Goal: Task Accomplishment & Management: Manage account settings

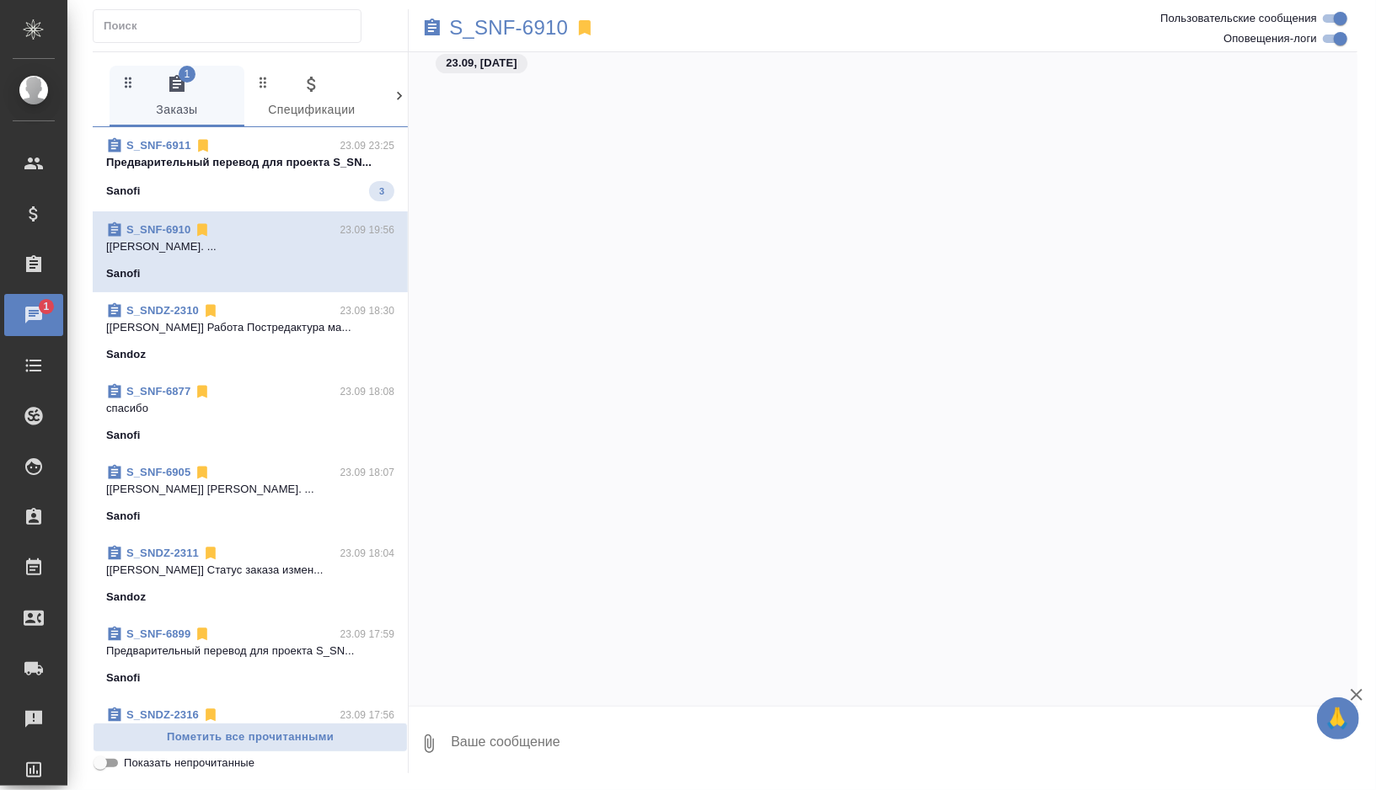
scroll to position [4473, 0]
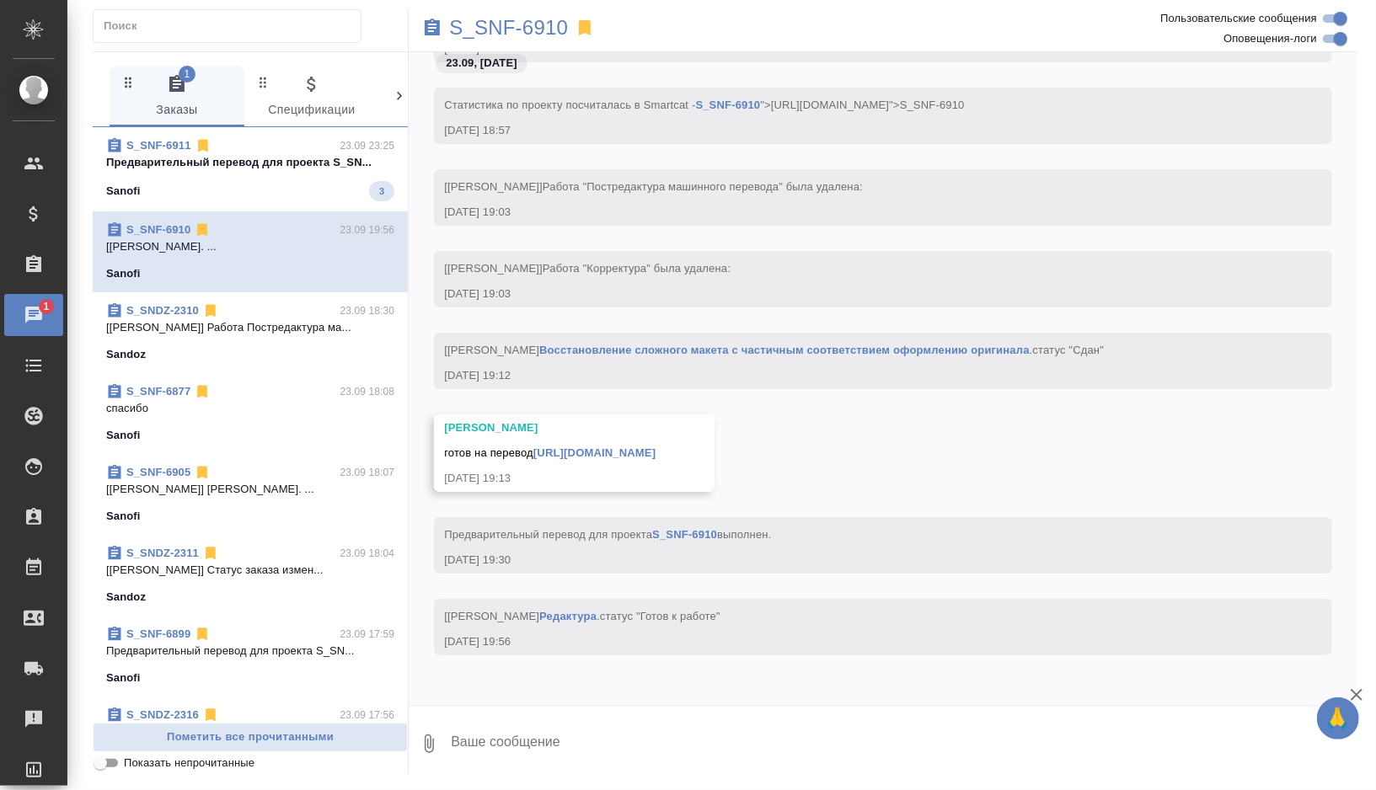
click at [298, 181] on div "Sanofi 3" at bounding box center [250, 191] width 288 height 20
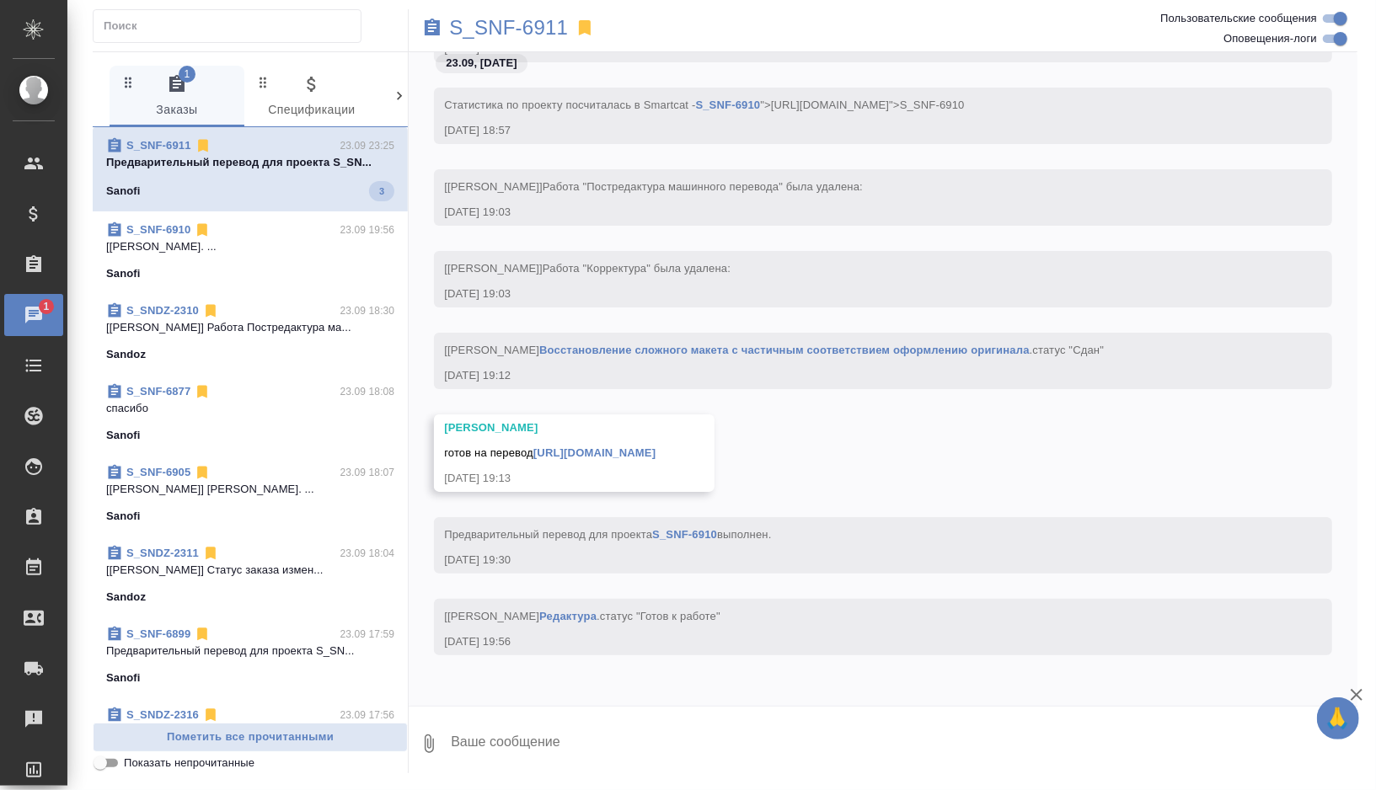
scroll to position [14661, 0]
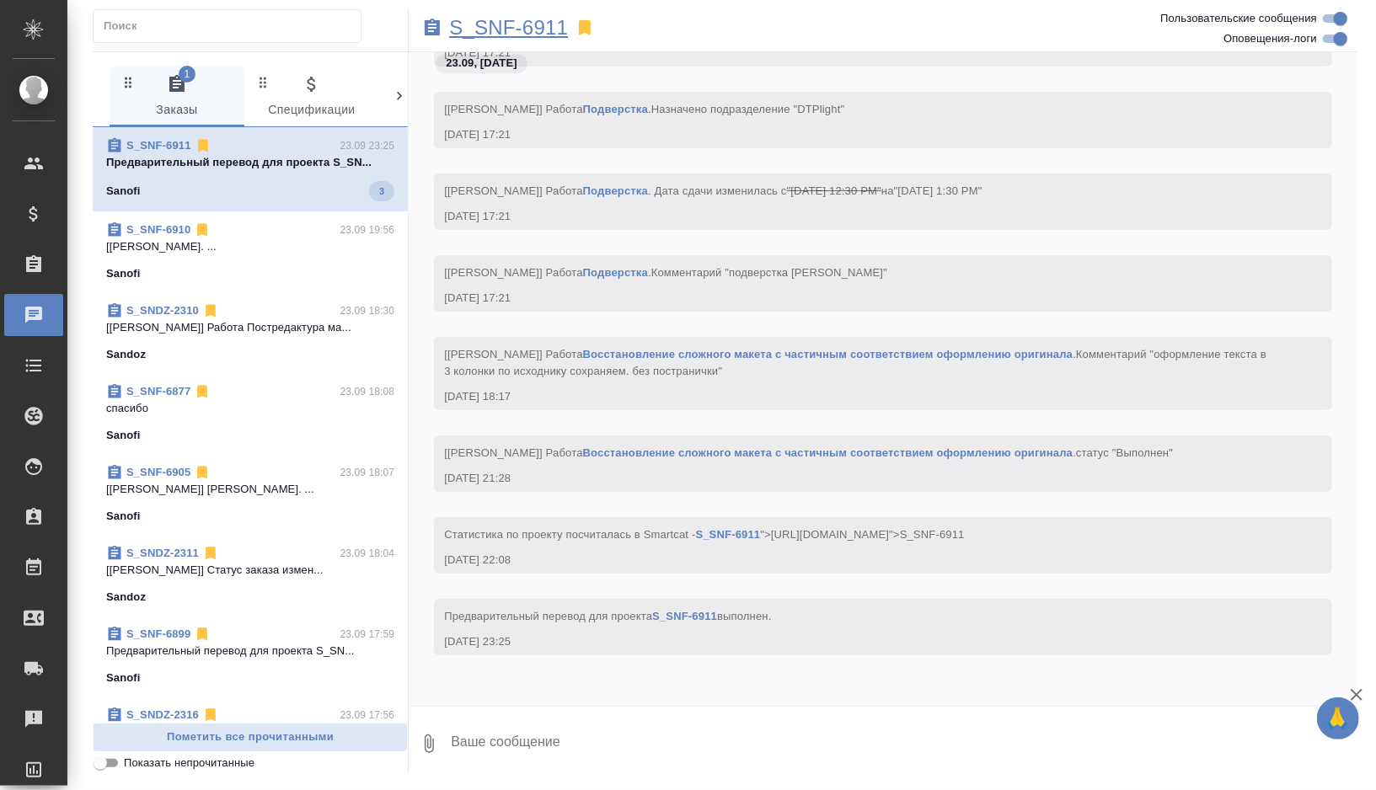
click at [539, 29] on p "S_SNF-6911" at bounding box center [508, 27] width 119 height 17
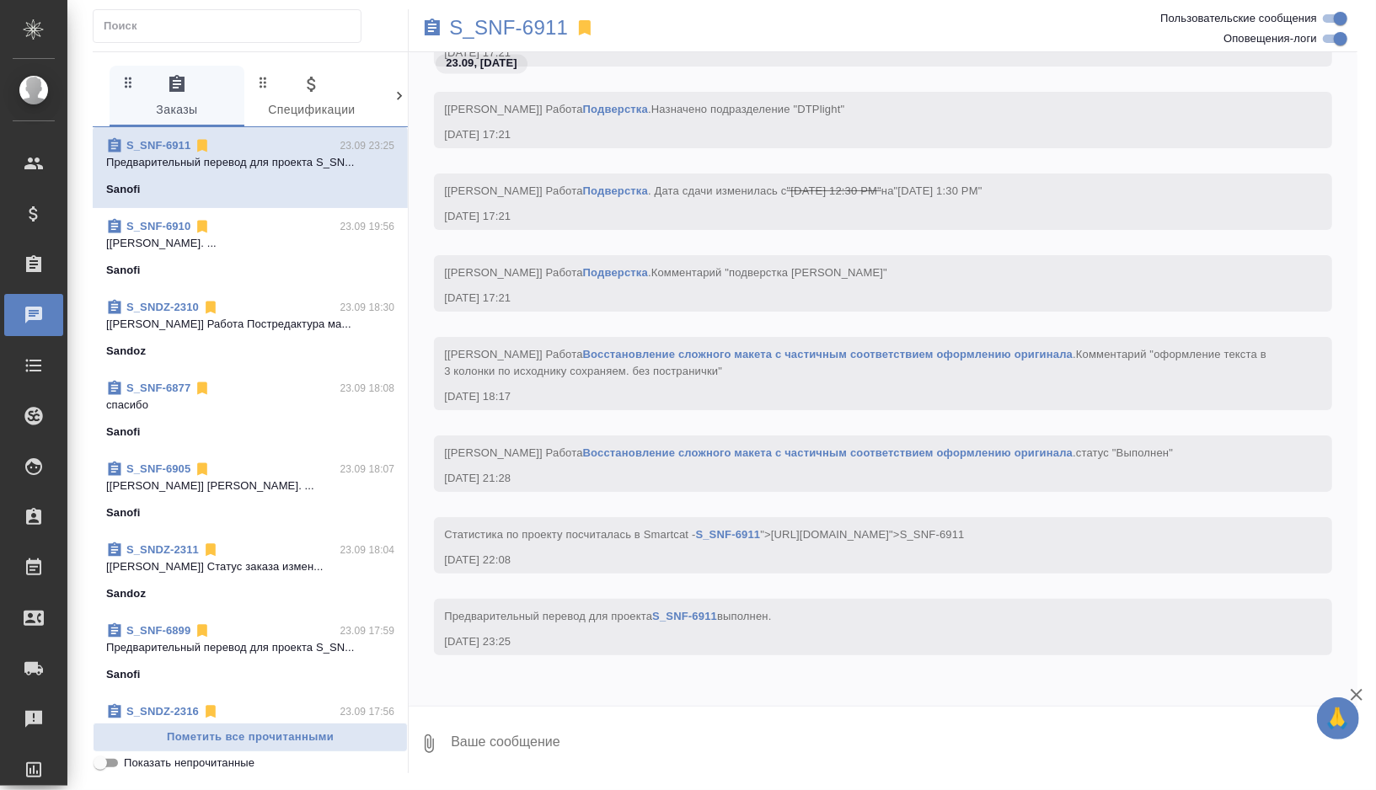
click at [279, 233] on div "S_SNF-6910 23.09 19:56" at bounding box center [250, 226] width 288 height 17
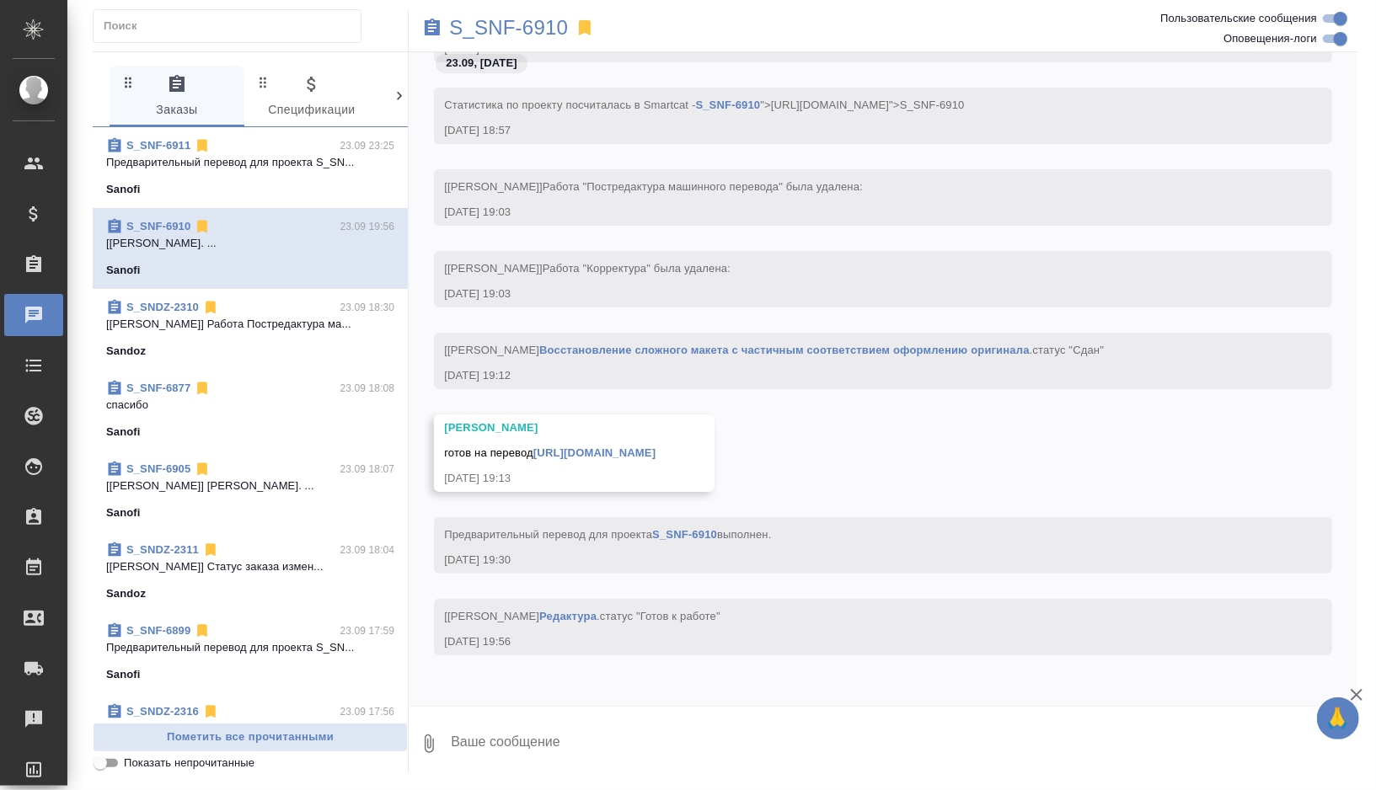
scroll to position [4473, 0]
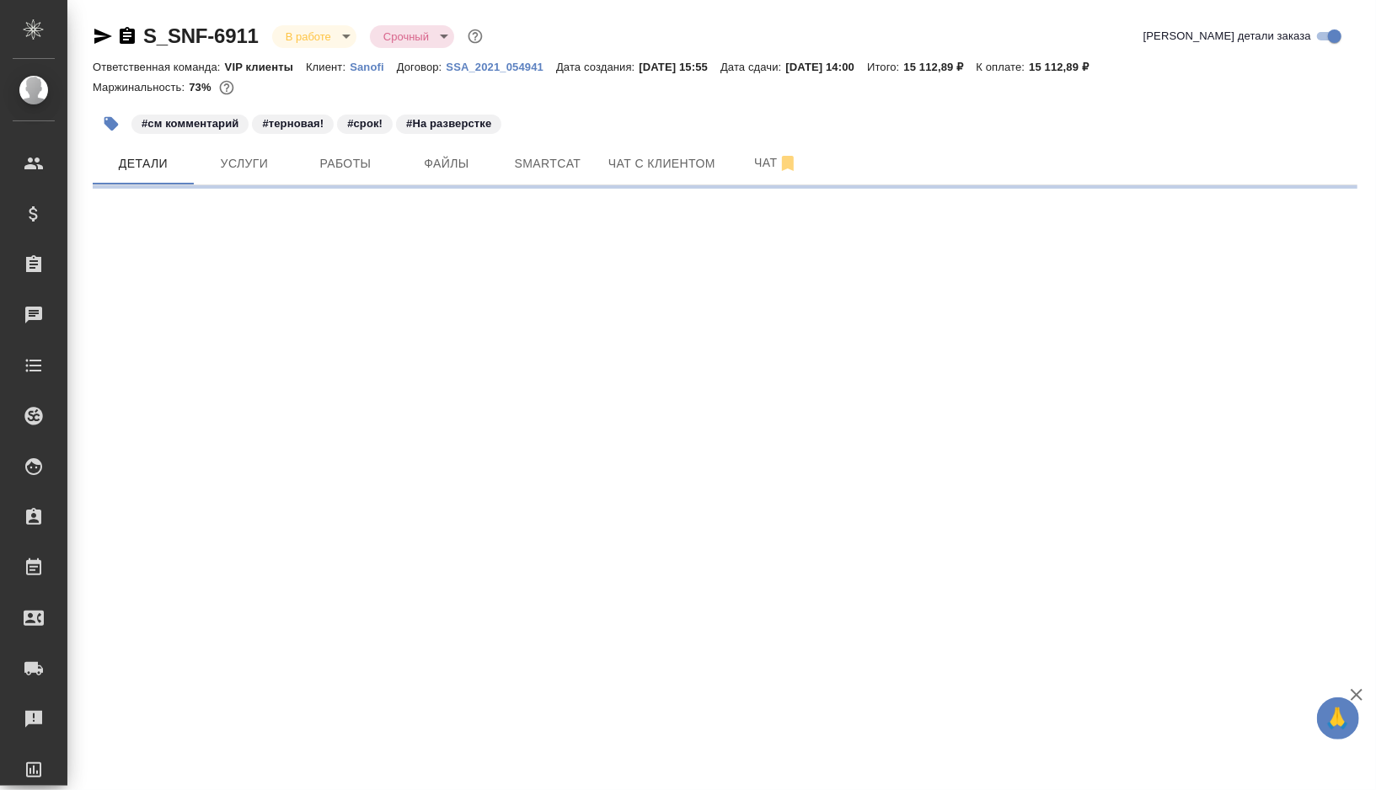
select select "RU"
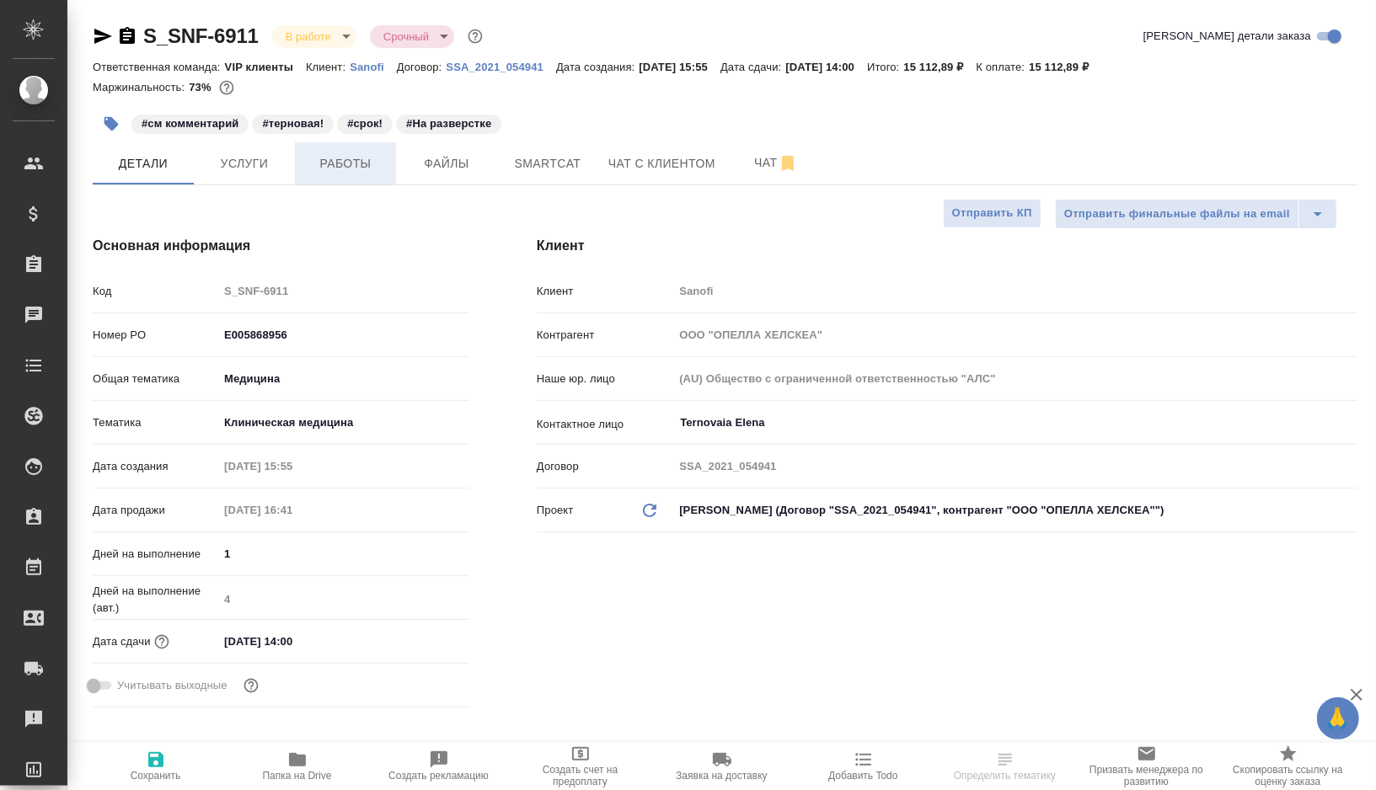
click at [350, 156] on span "Работы" at bounding box center [345, 163] width 81 height 21
type input "[PERSON_NAME]"
type textarea "x"
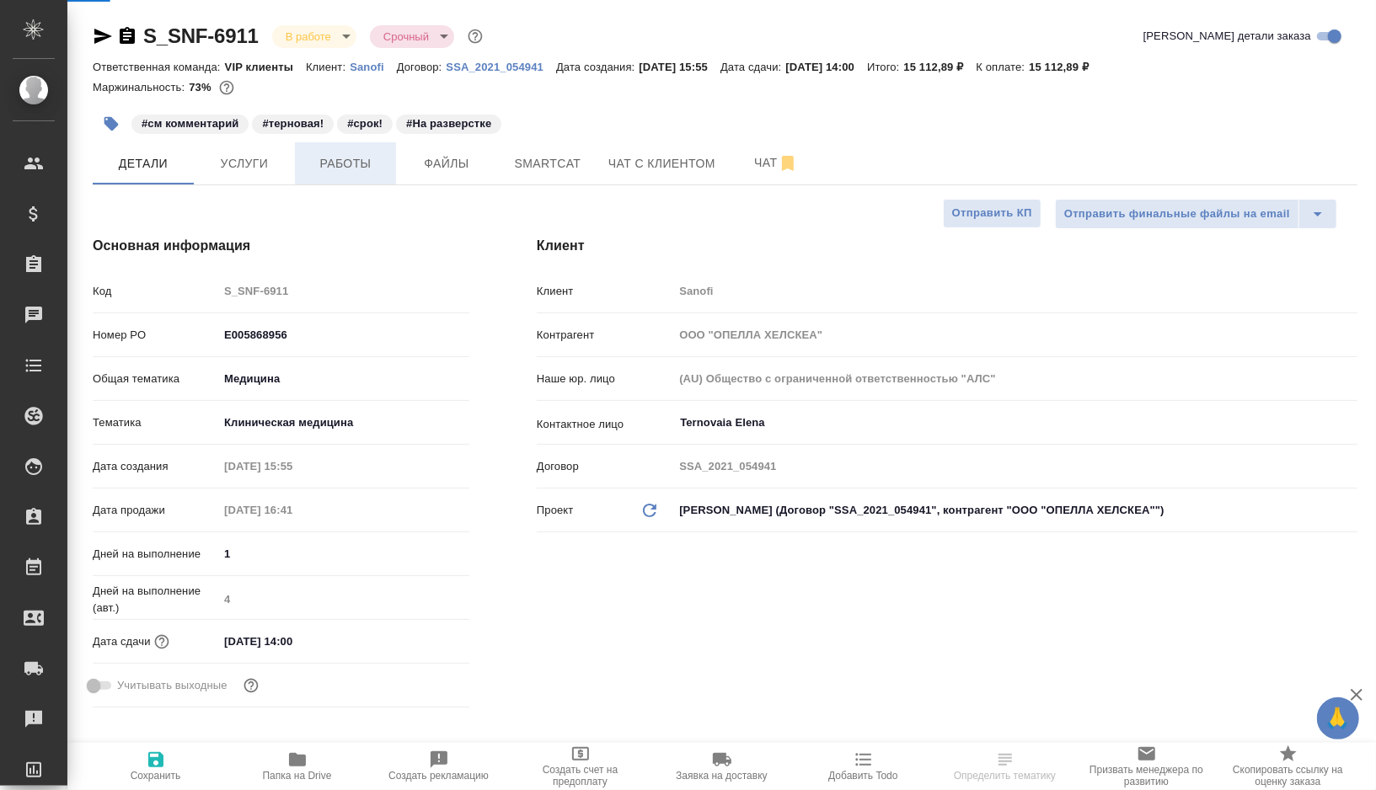
type input "[PERSON_NAME]"
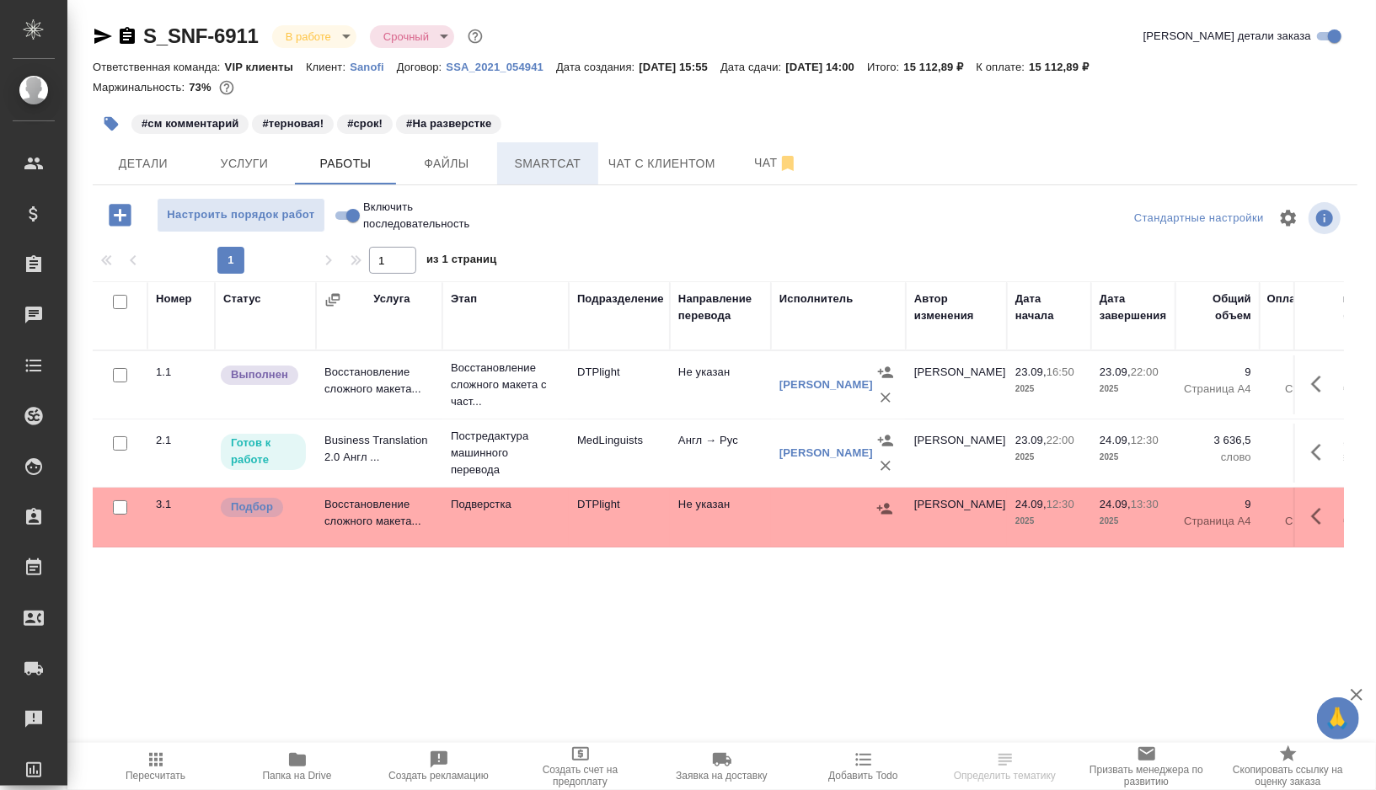
click at [549, 173] on span "Smartcat" at bounding box center [547, 163] width 81 height 21
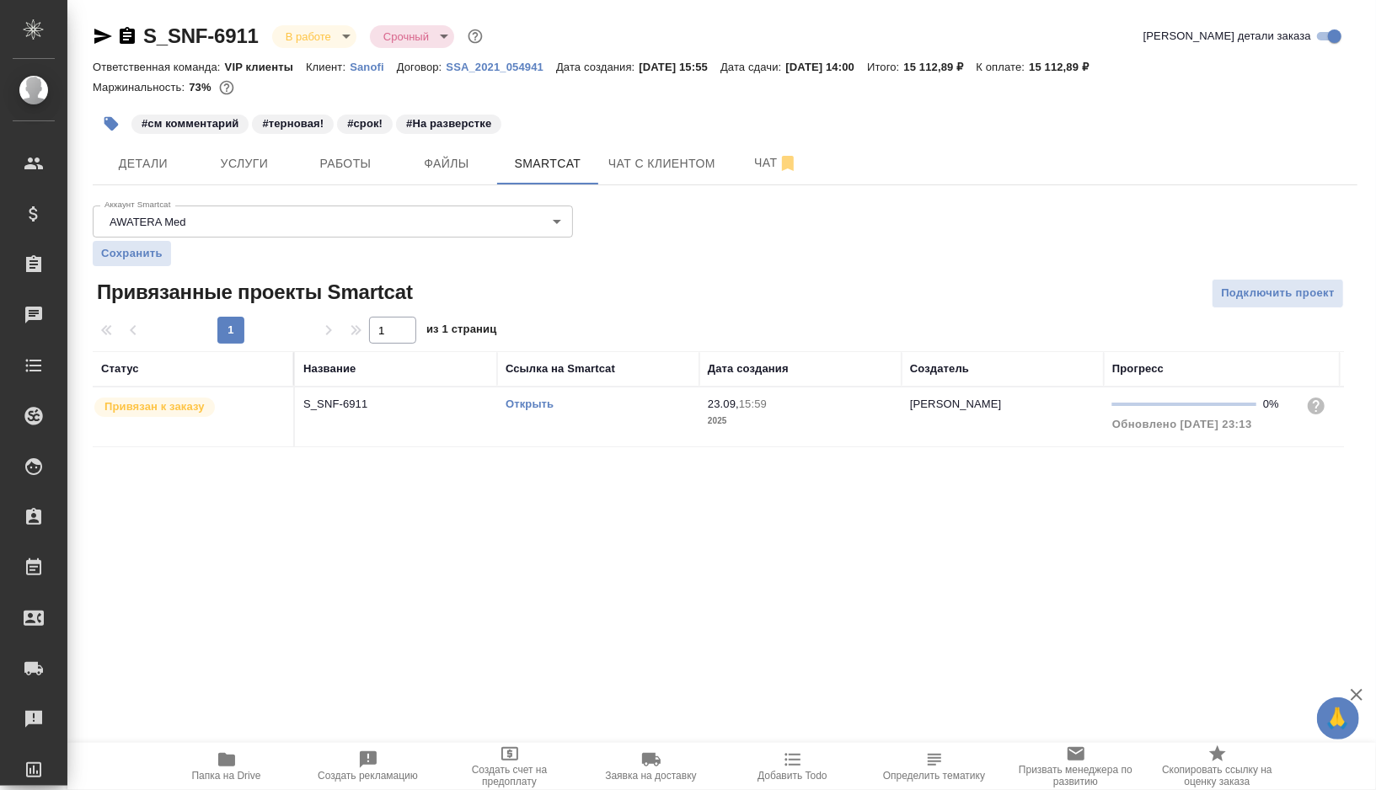
click at [530, 403] on link "Открыть" at bounding box center [529, 404] width 48 height 13
click at [329, 153] on span "Работы" at bounding box center [345, 163] width 81 height 21
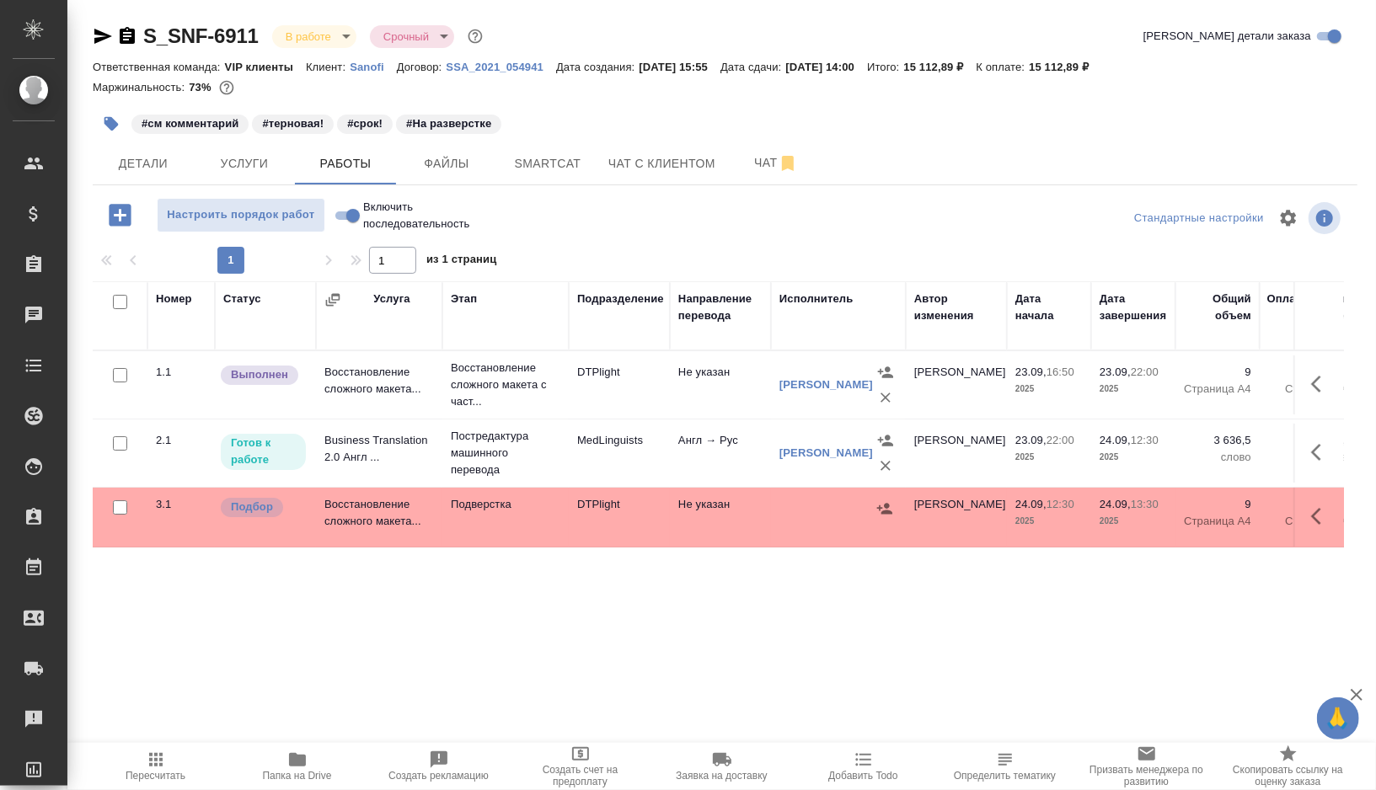
click at [115, 120] on icon "button" at bounding box center [111, 123] width 17 height 17
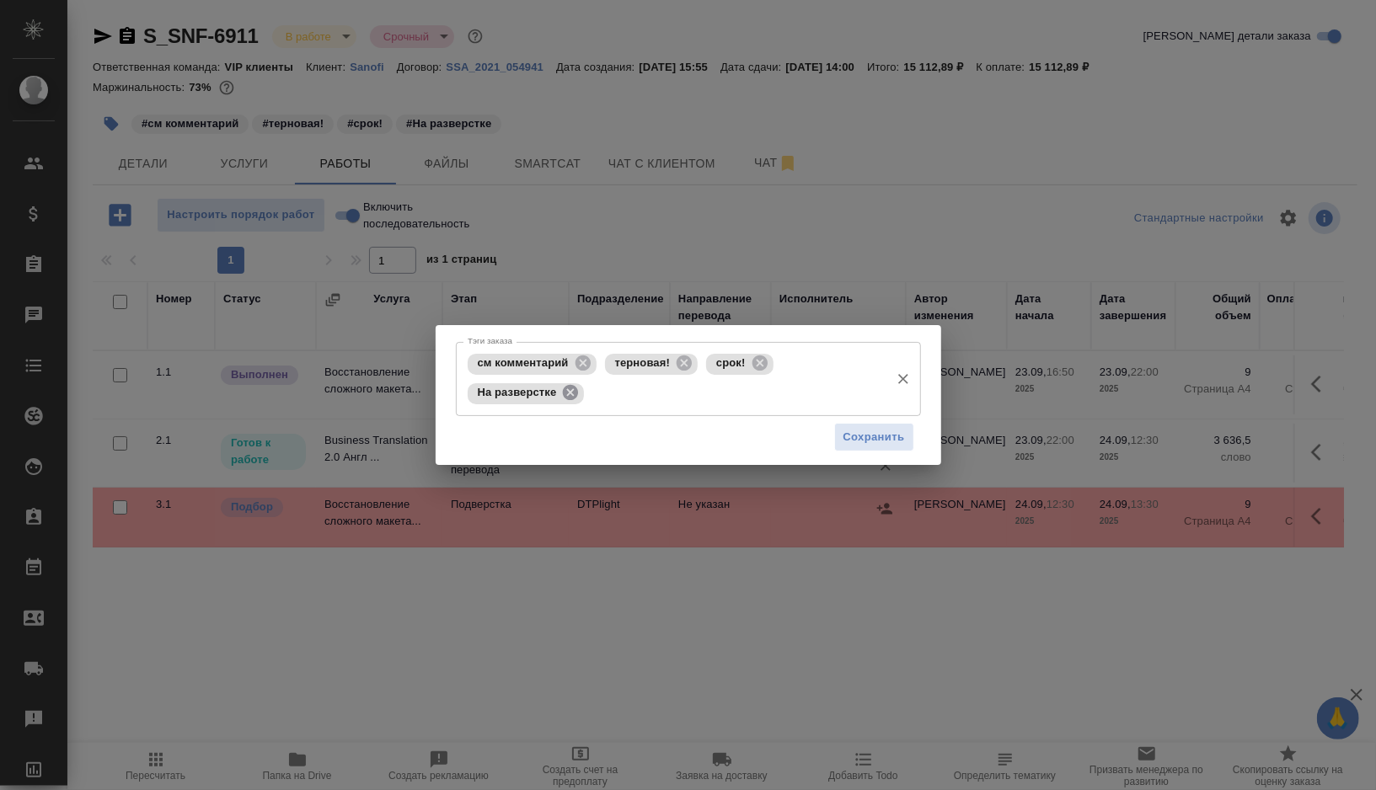
click at [575, 395] on icon at bounding box center [570, 392] width 15 height 15
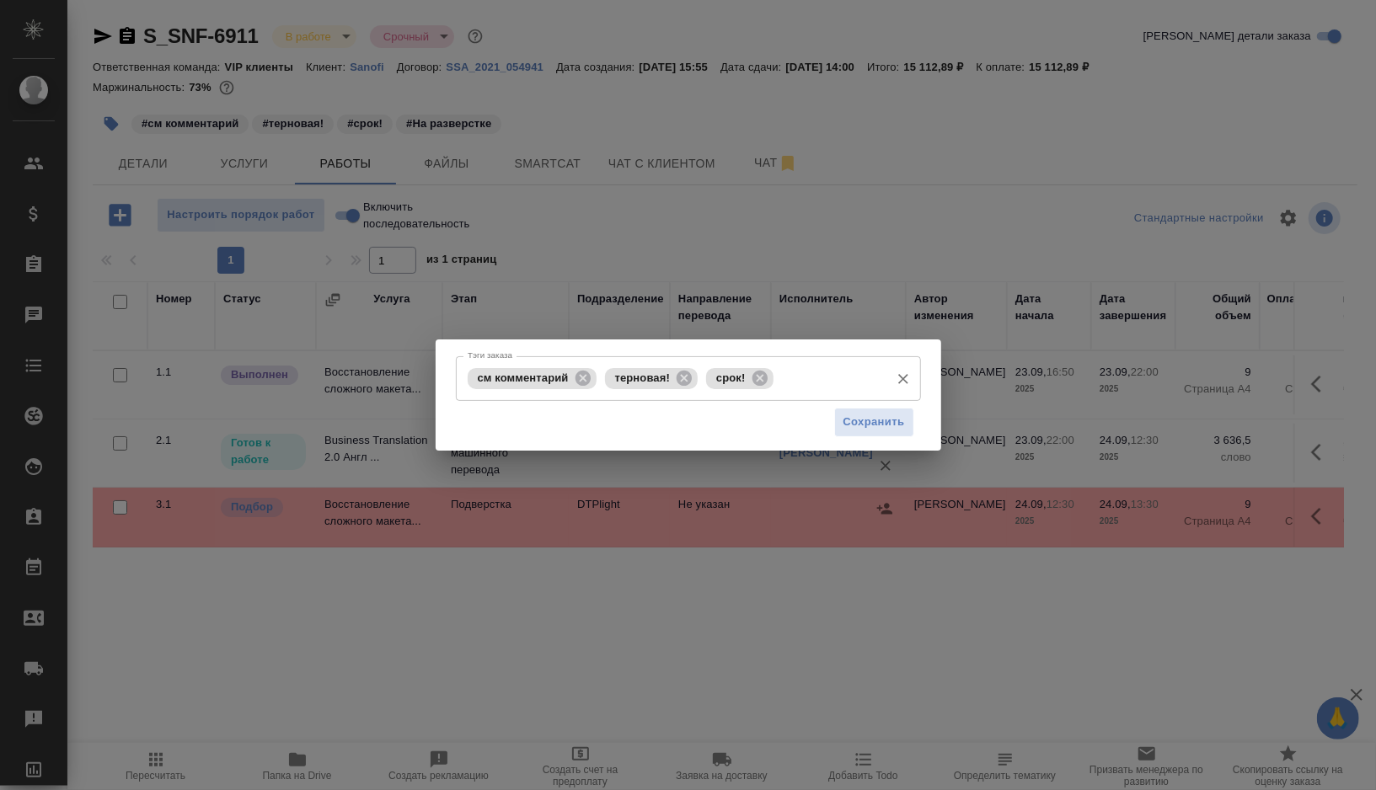
click at [812, 381] on input "Тэги заказа" at bounding box center [830, 378] width 104 height 29
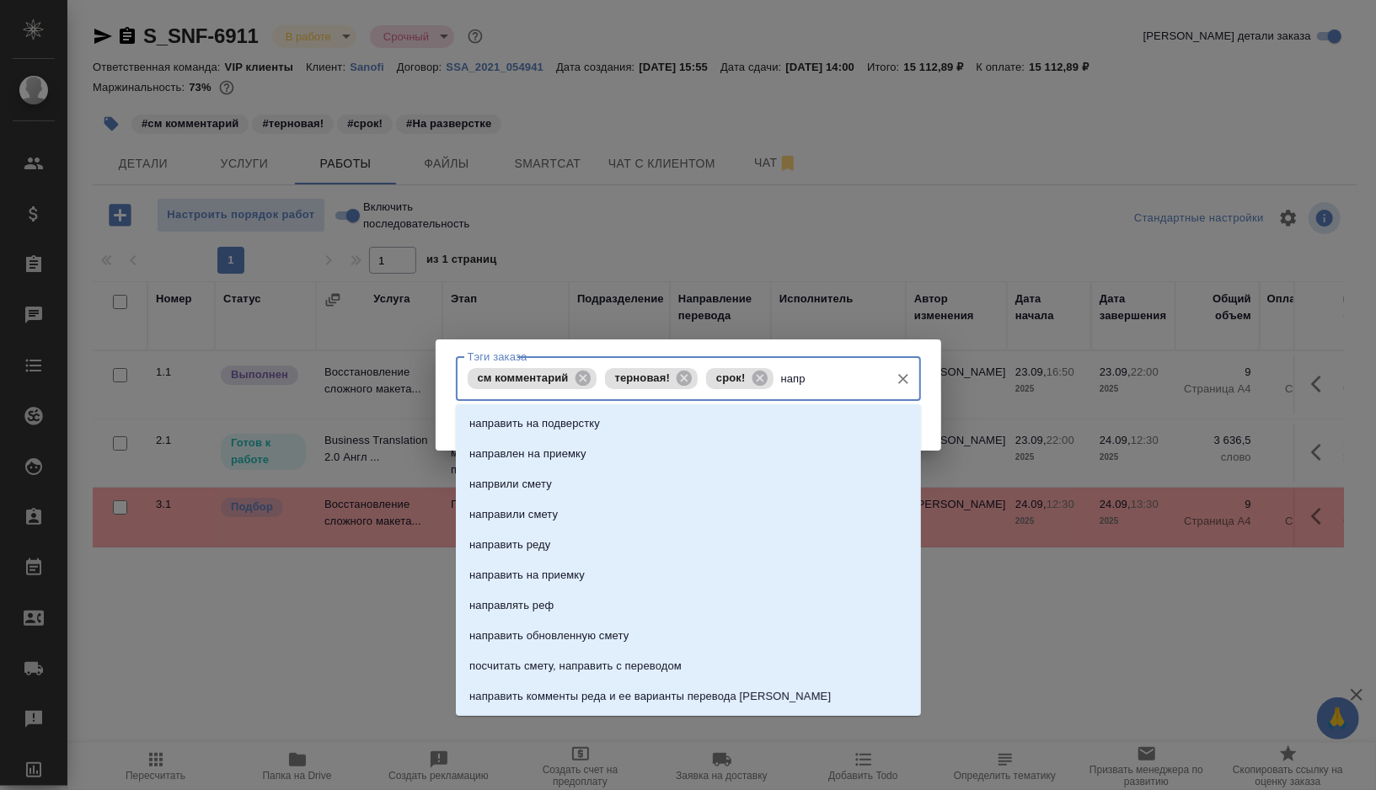
type input "напра"
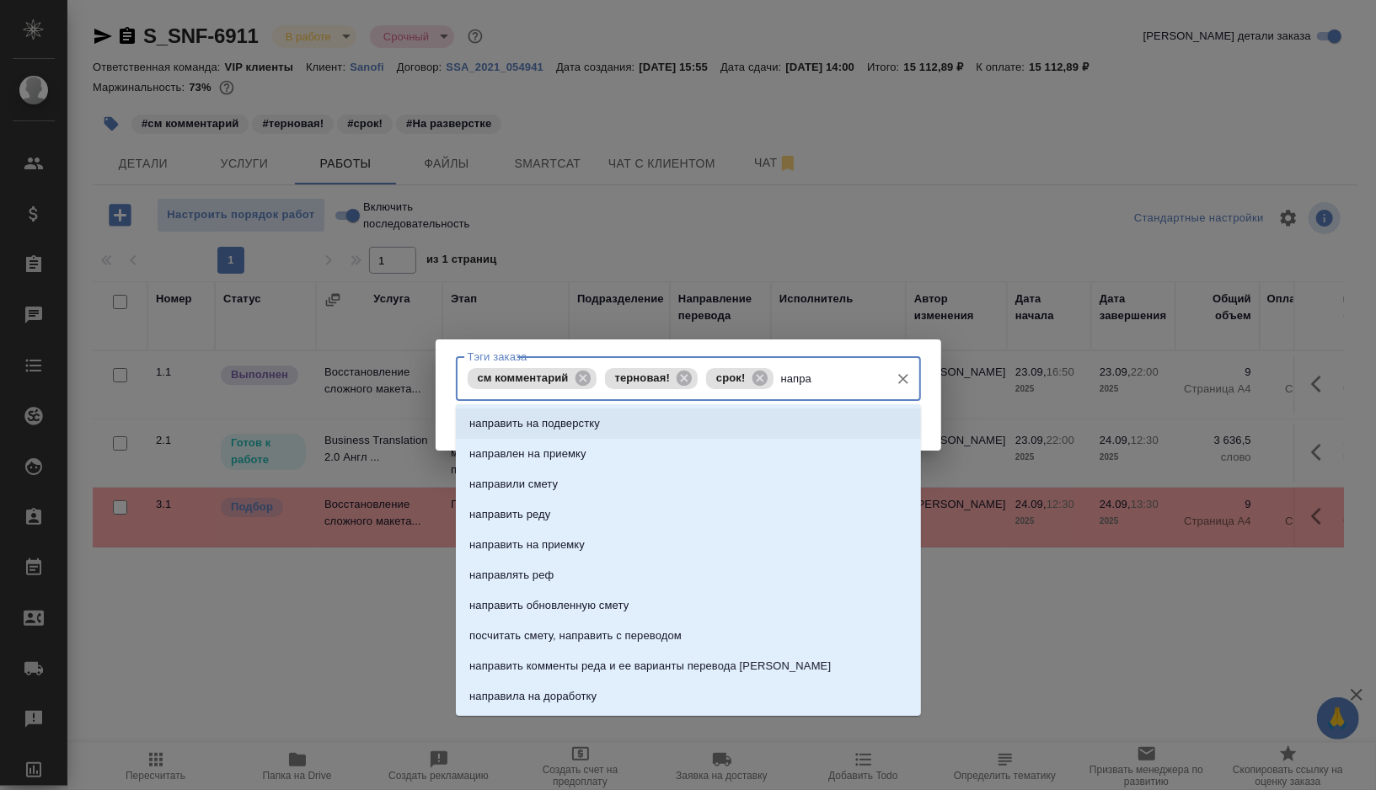
click at [688, 427] on li "направить на подверстку" at bounding box center [688, 424] width 465 height 30
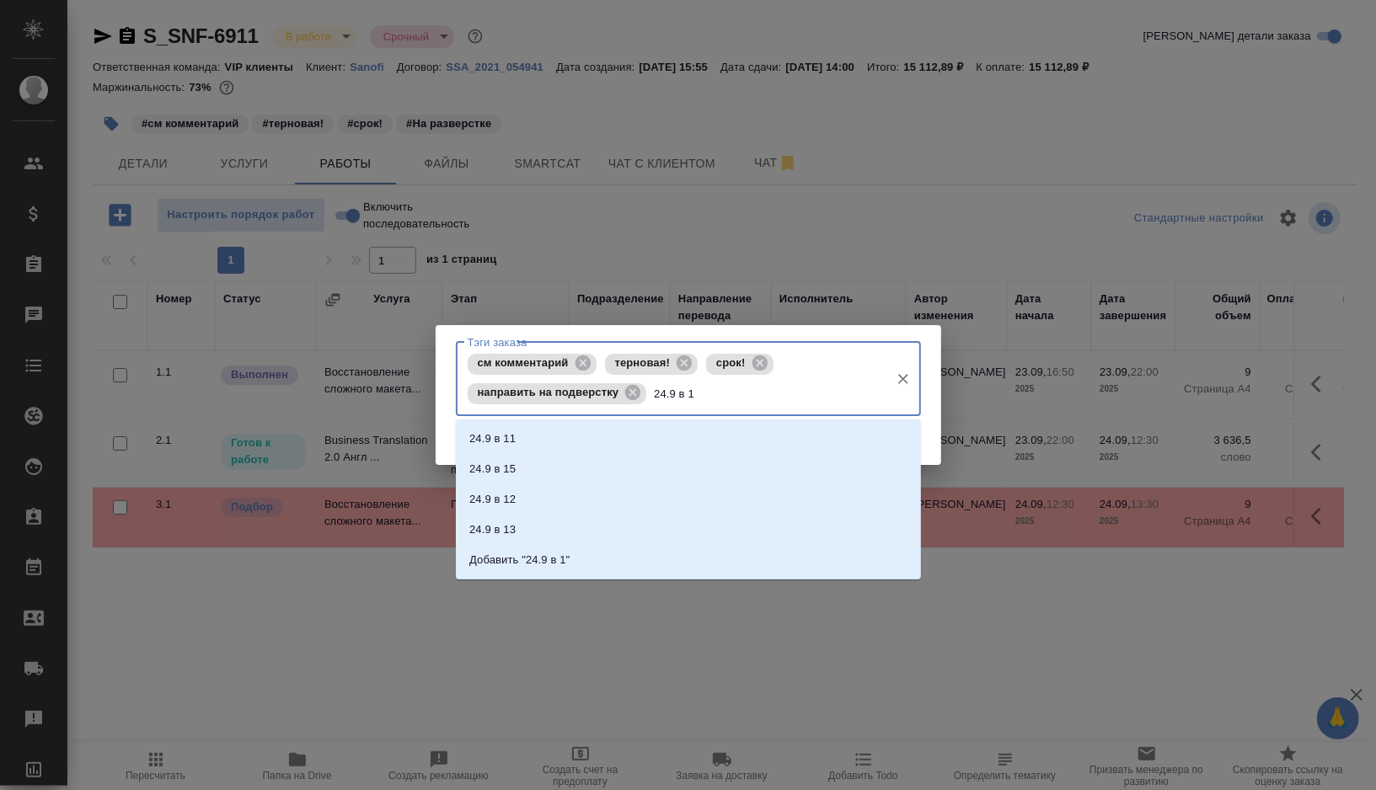
type input "24.9 в 12"
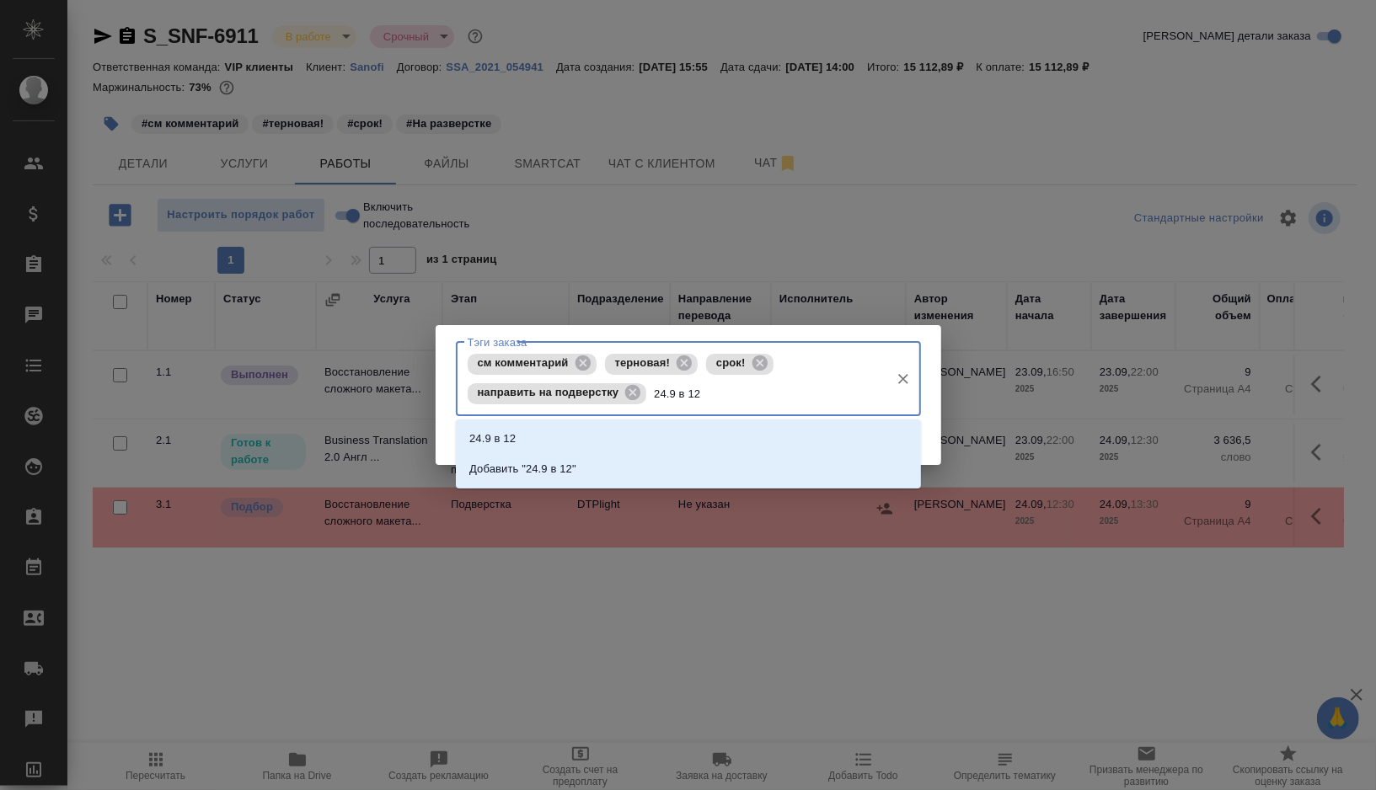
click at [625, 439] on li "24.9 в 12" at bounding box center [688, 439] width 465 height 30
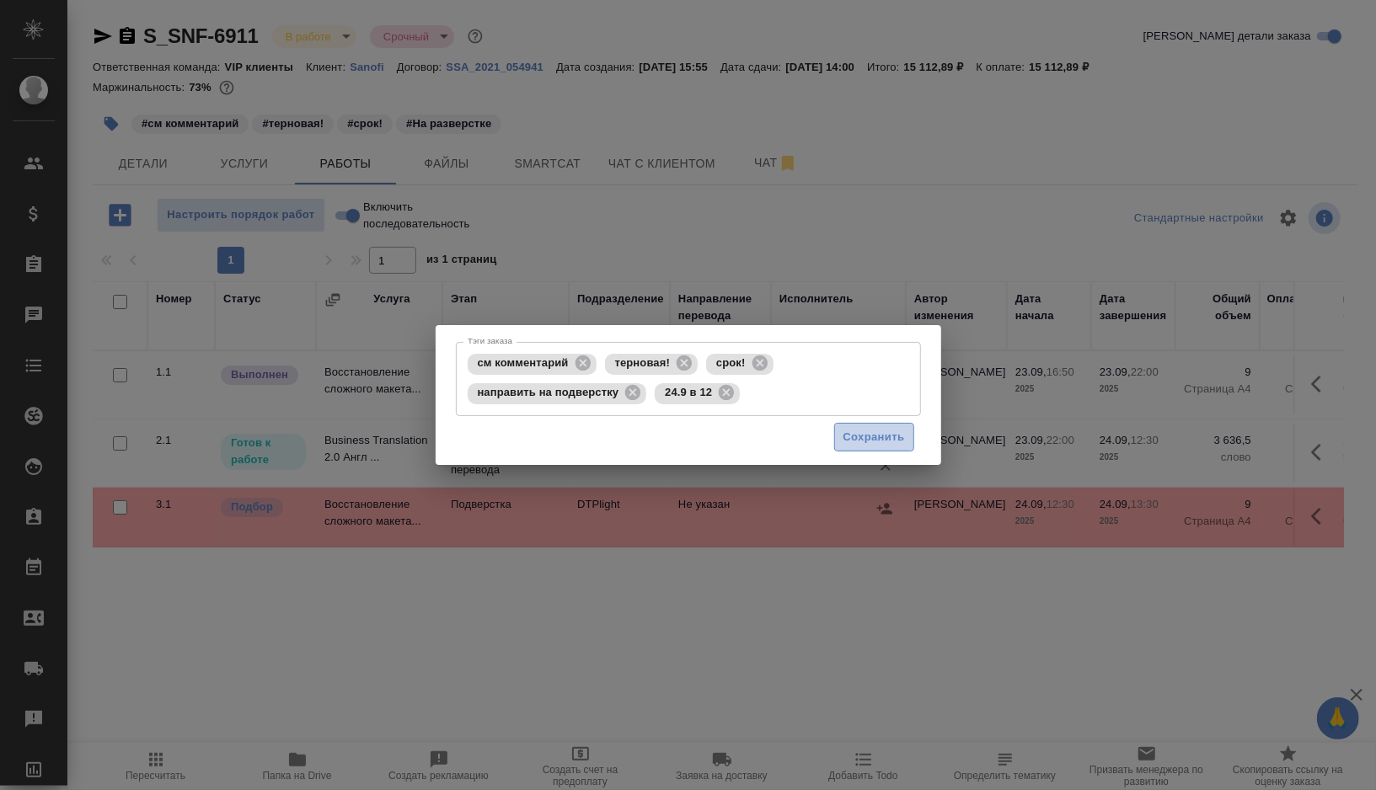
click at [858, 448] on button "Сохранить" at bounding box center [874, 437] width 80 height 29
